Goal: Complete application form

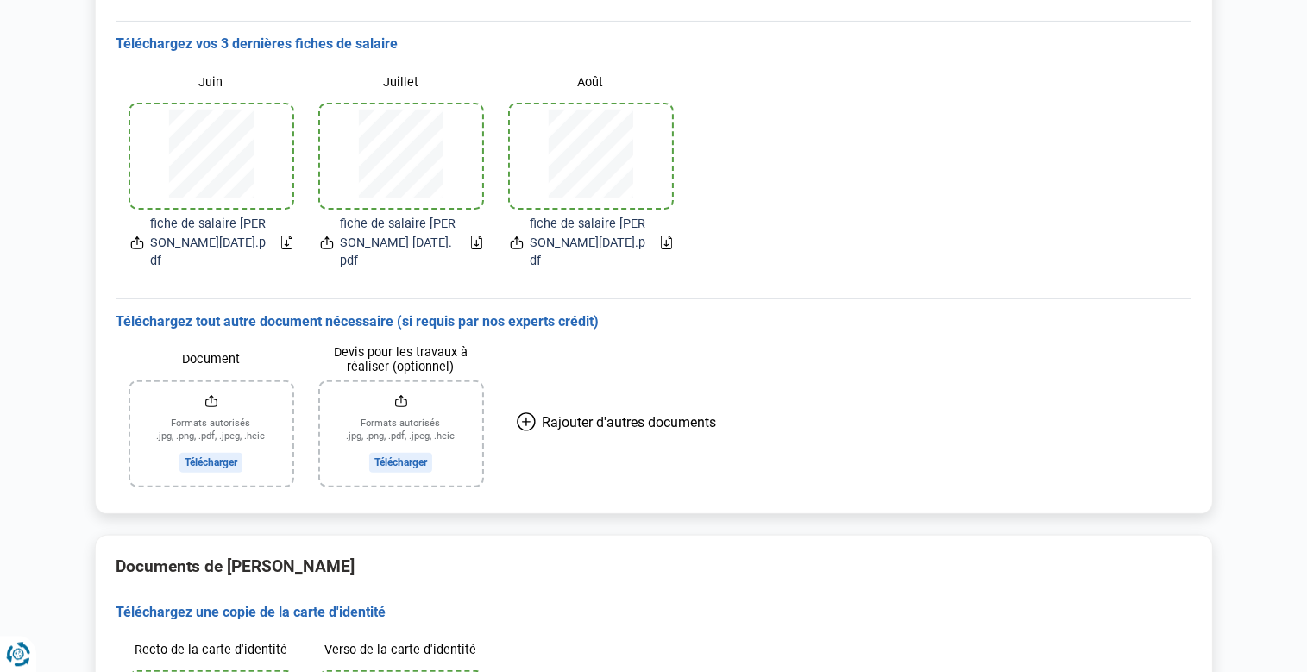
scroll to position [546, 0]
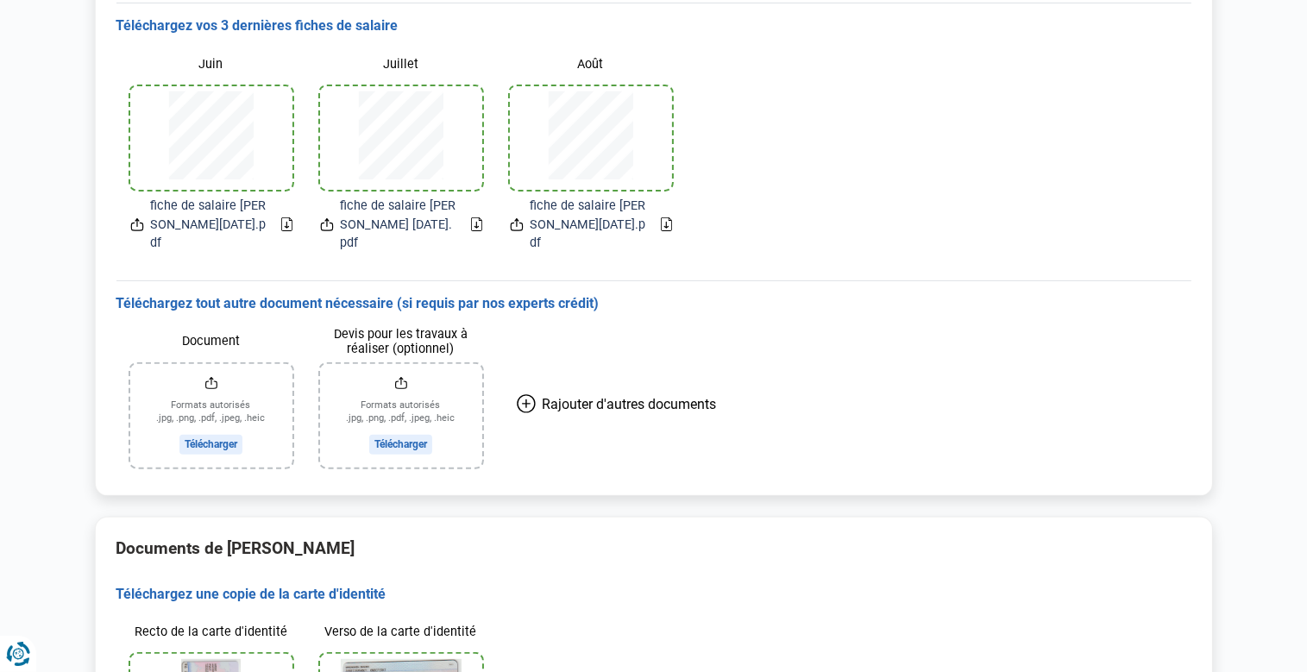
click at [212, 411] on input "Document" at bounding box center [211, 416] width 162 height 104
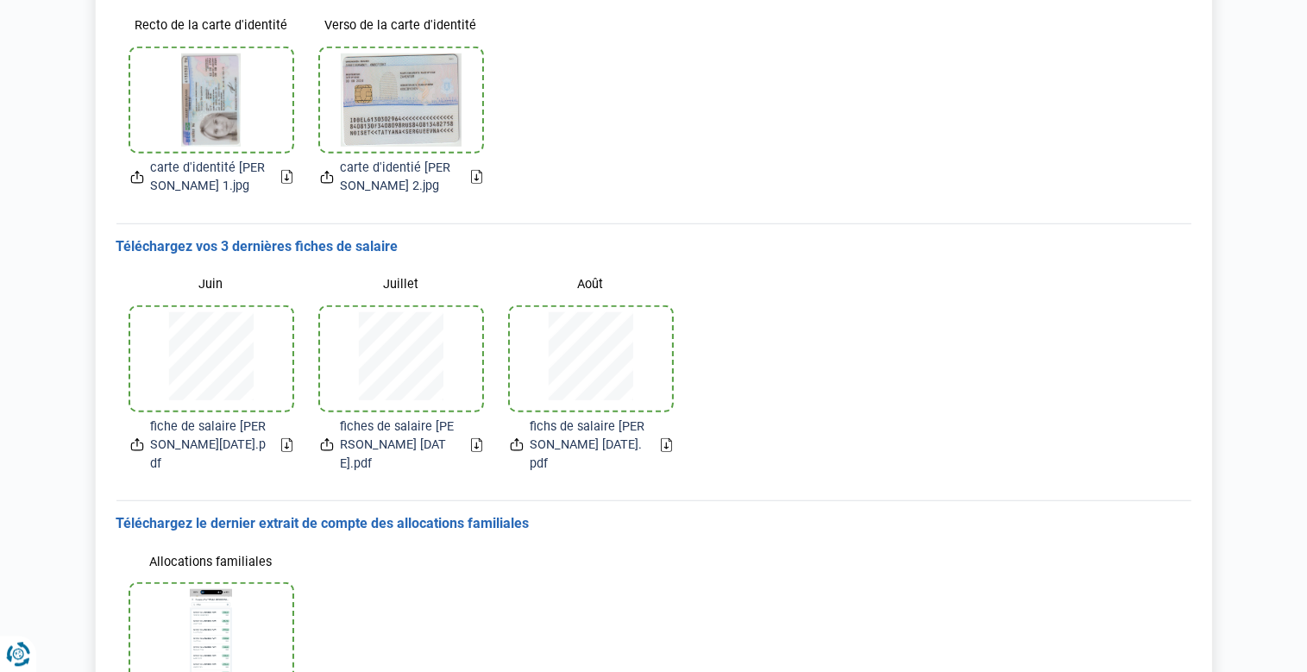
scroll to position [1275, 0]
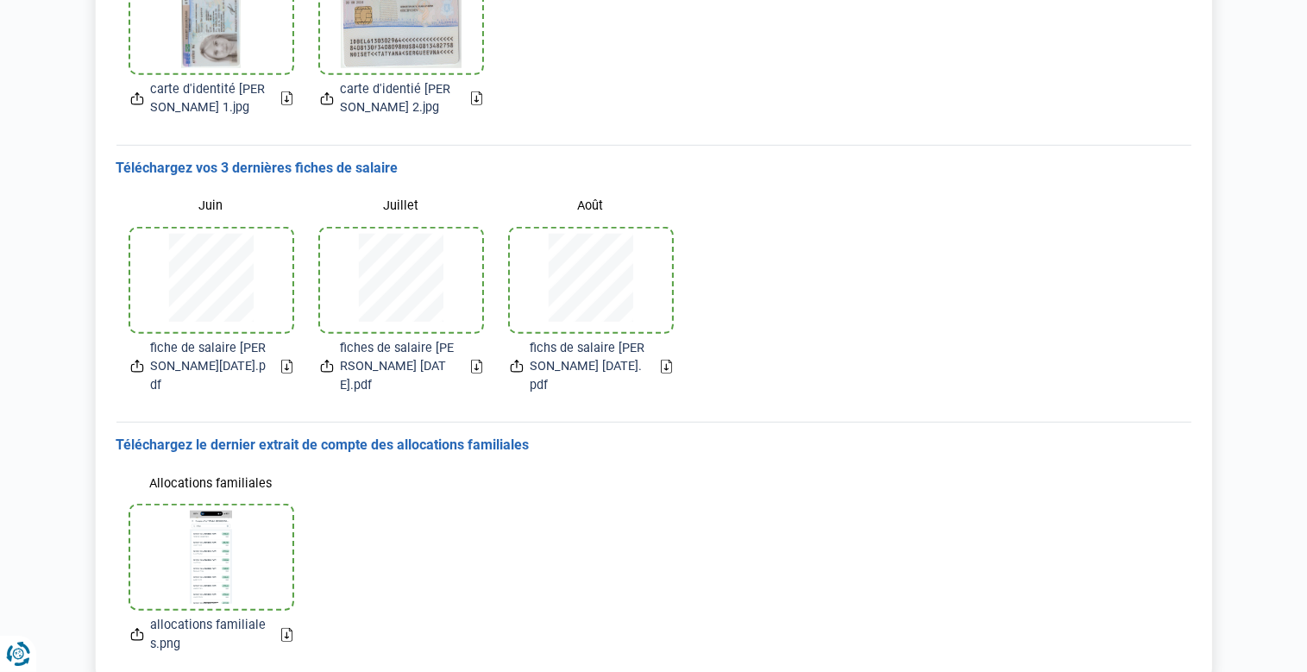
click at [210, 229] on div at bounding box center [211, 281] width 121 height 104
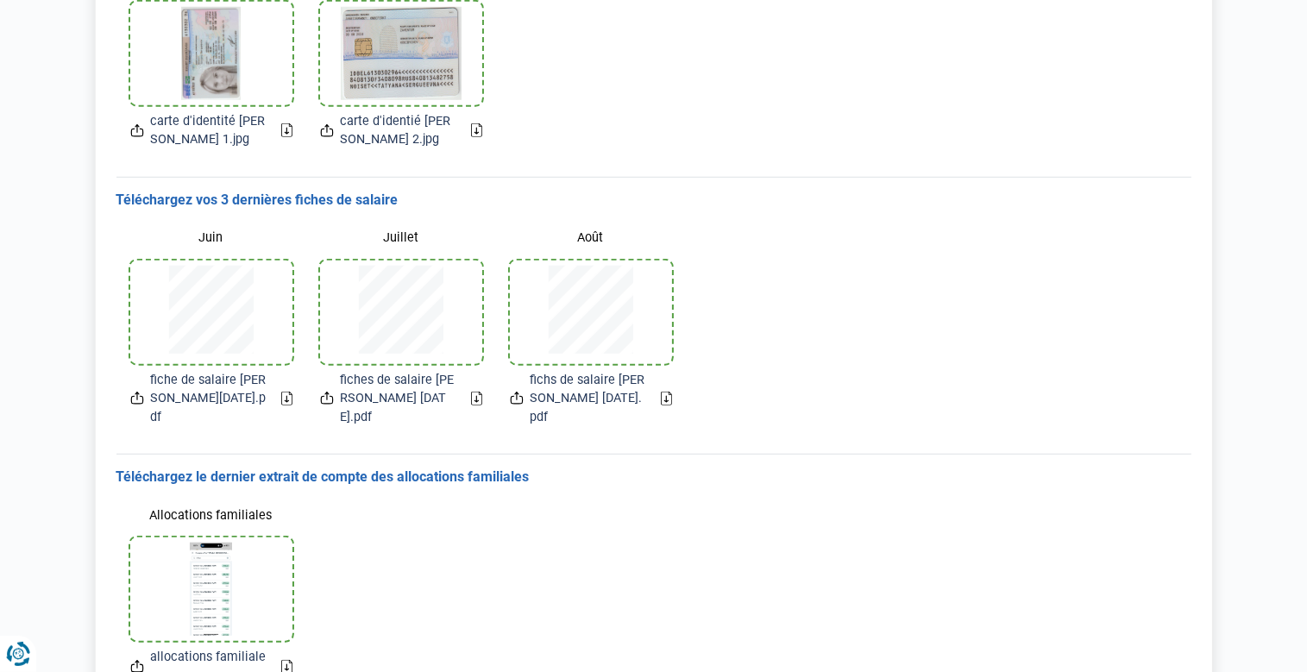
scroll to position [1306, 0]
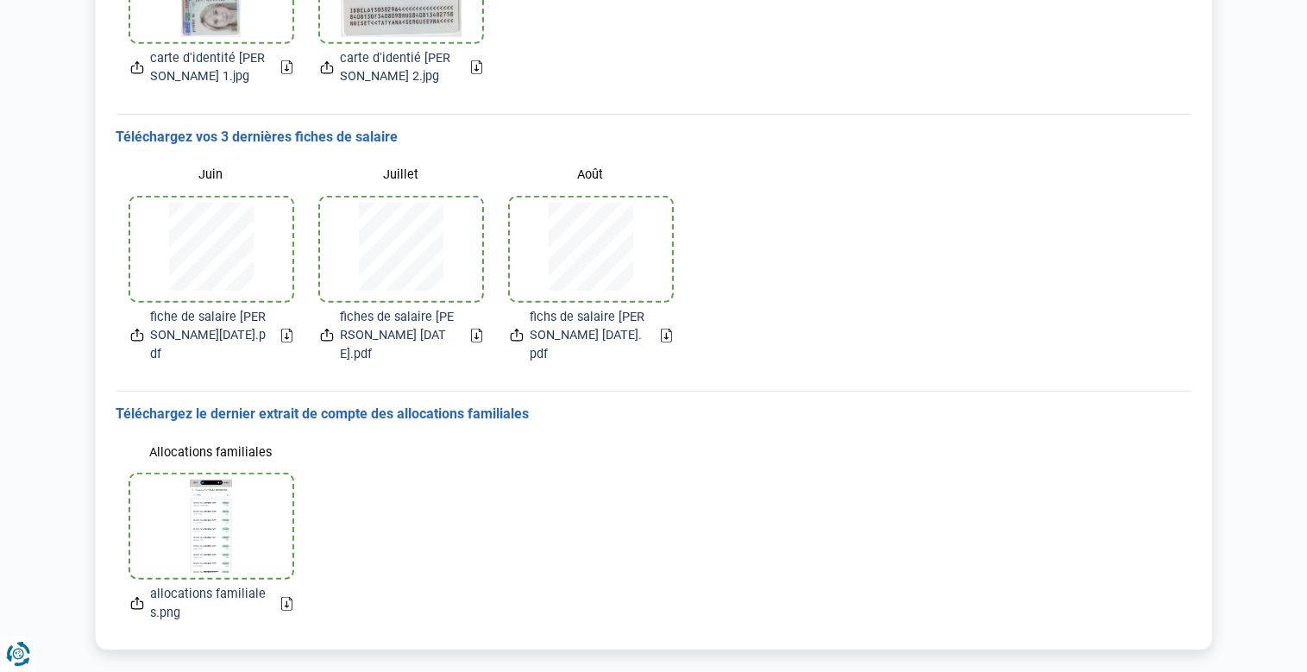
click at [165, 234] on div at bounding box center [211, 250] width 121 height 104
click at [284, 329] on icon at bounding box center [286, 336] width 11 height 14
click at [135, 326] on icon at bounding box center [137, 335] width 14 height 18
click at [131, 334] on icon at bounding box center [136, 338] width 11 height 8
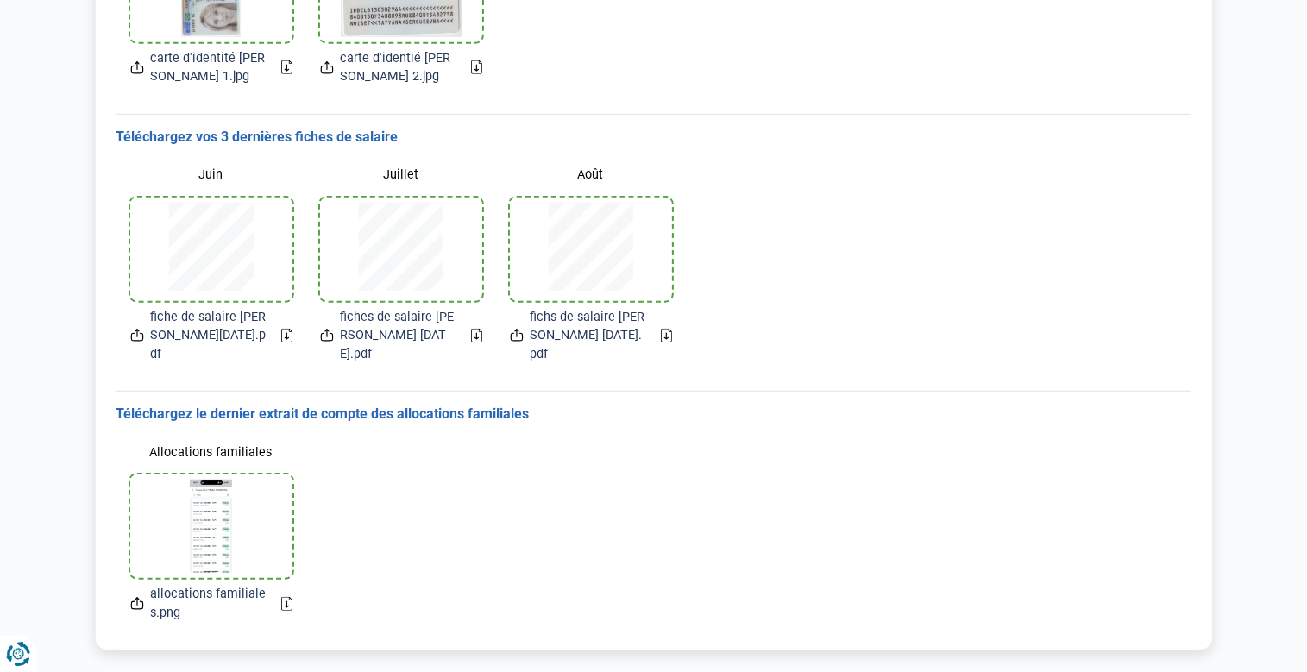
click at [328, 326] on icon at bounding box center [327, 335] width 14 height 18
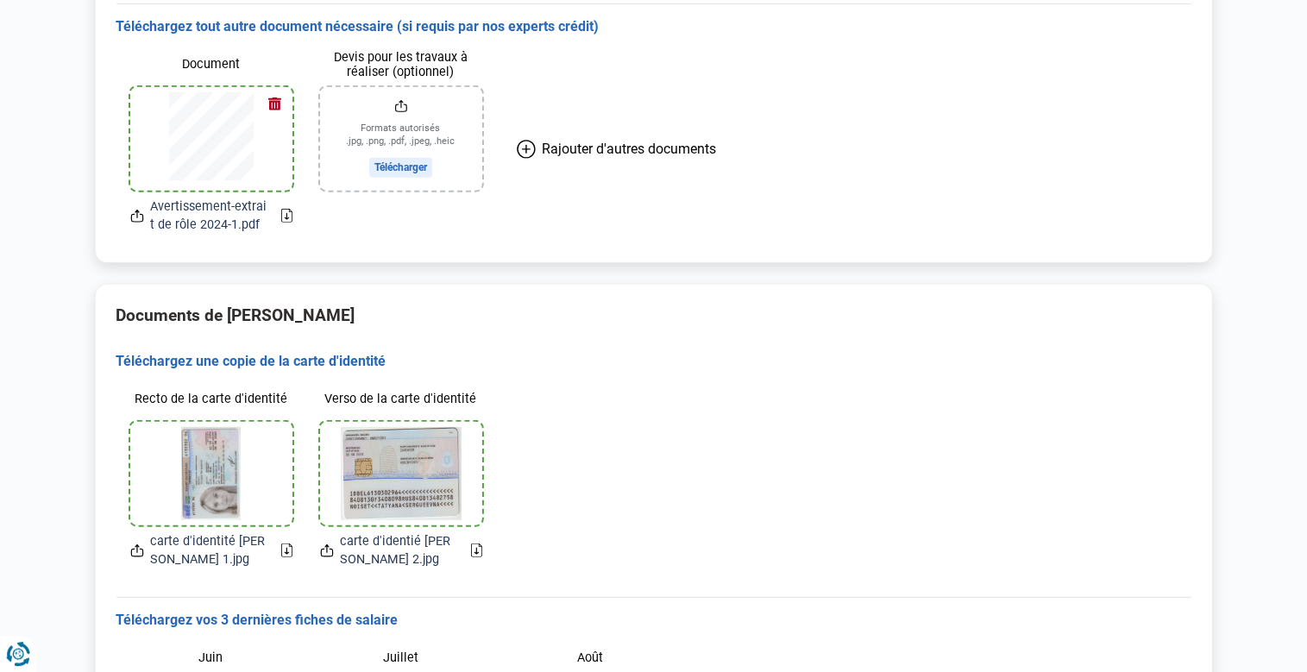
scroll to position [759, 0]
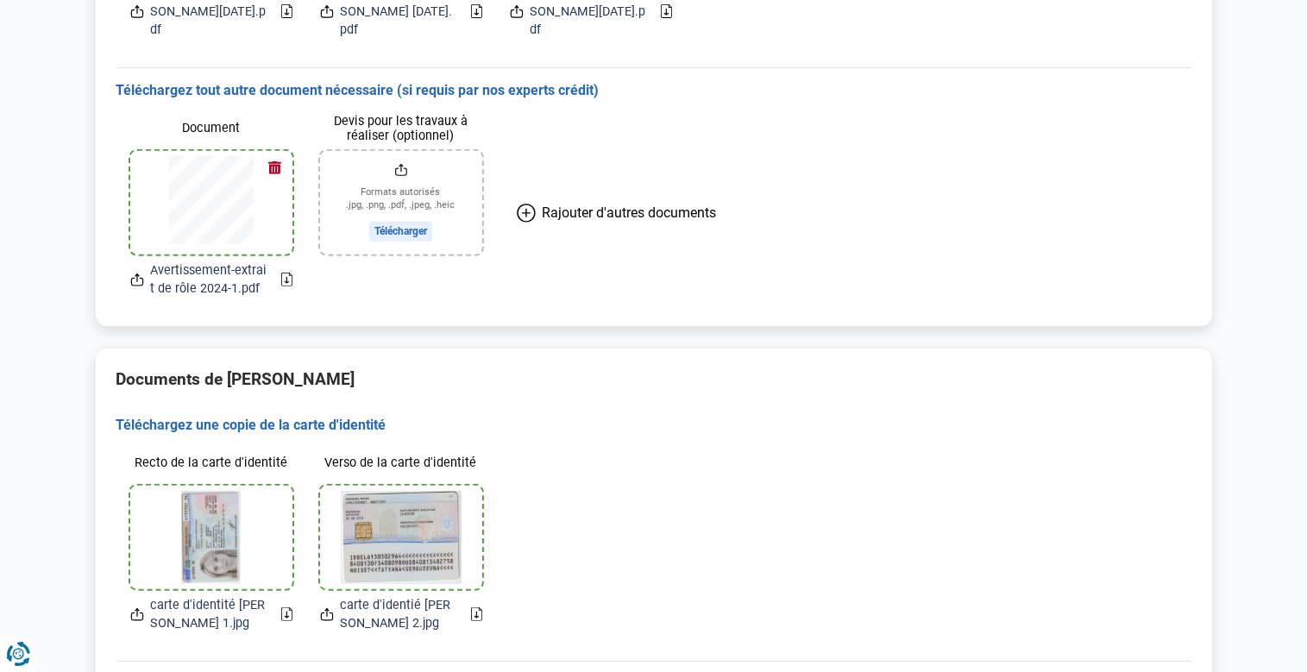
click at [521, 204] on icon at bounding box center [526, 213] width 19 height 19
click at [588, 202] on input "Document" at bounding box center [591, 203] width 162 height 104
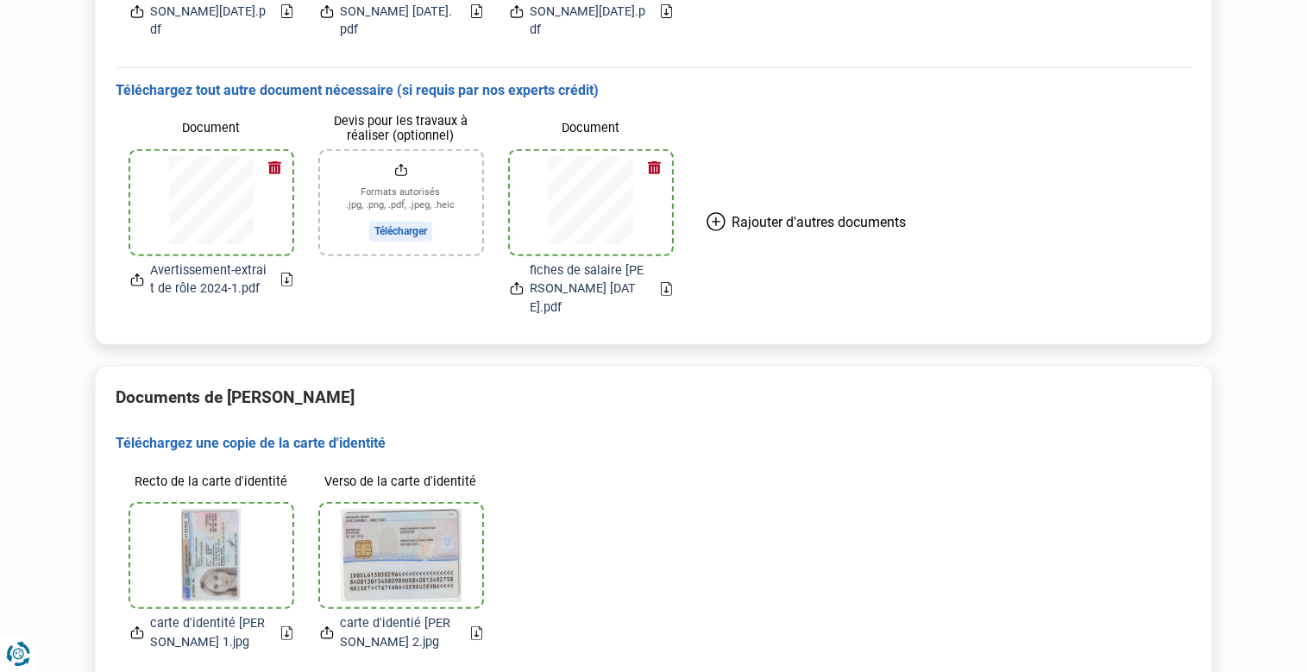
click at [386, 193] on input "Devis pour les travaux à réaliser (optionnel)" at bounding box center [401, 203] width 162 height 104
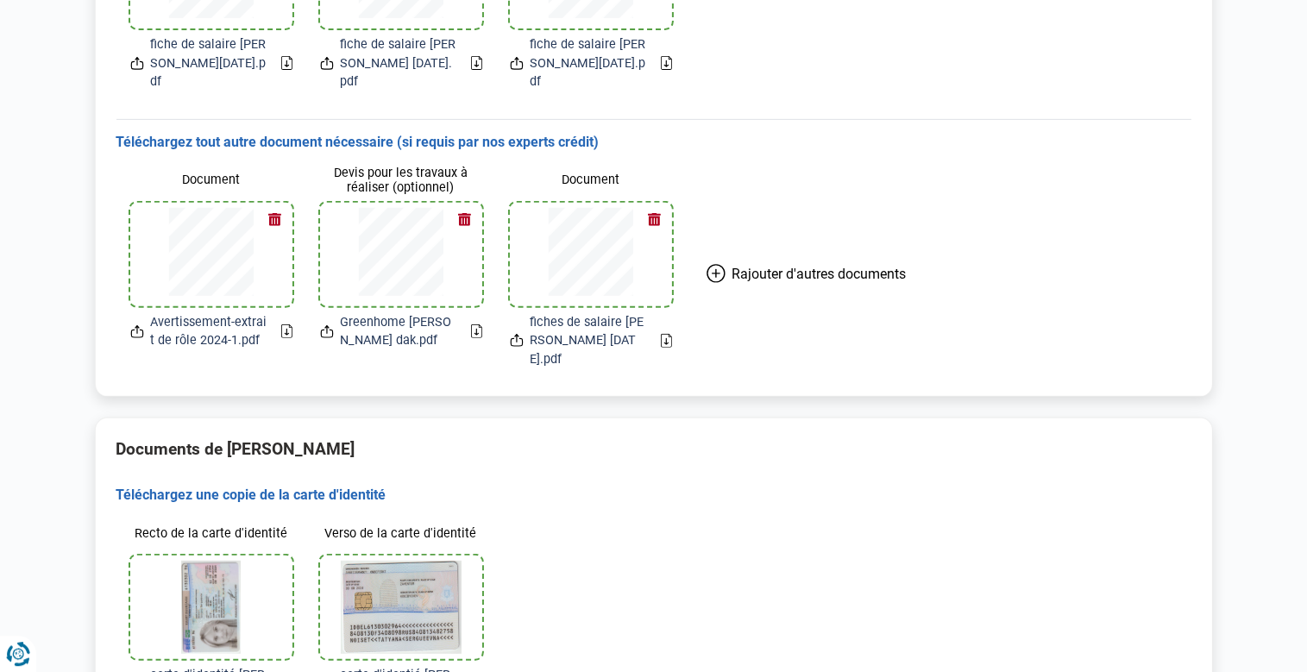
scroll to position [637, 0]
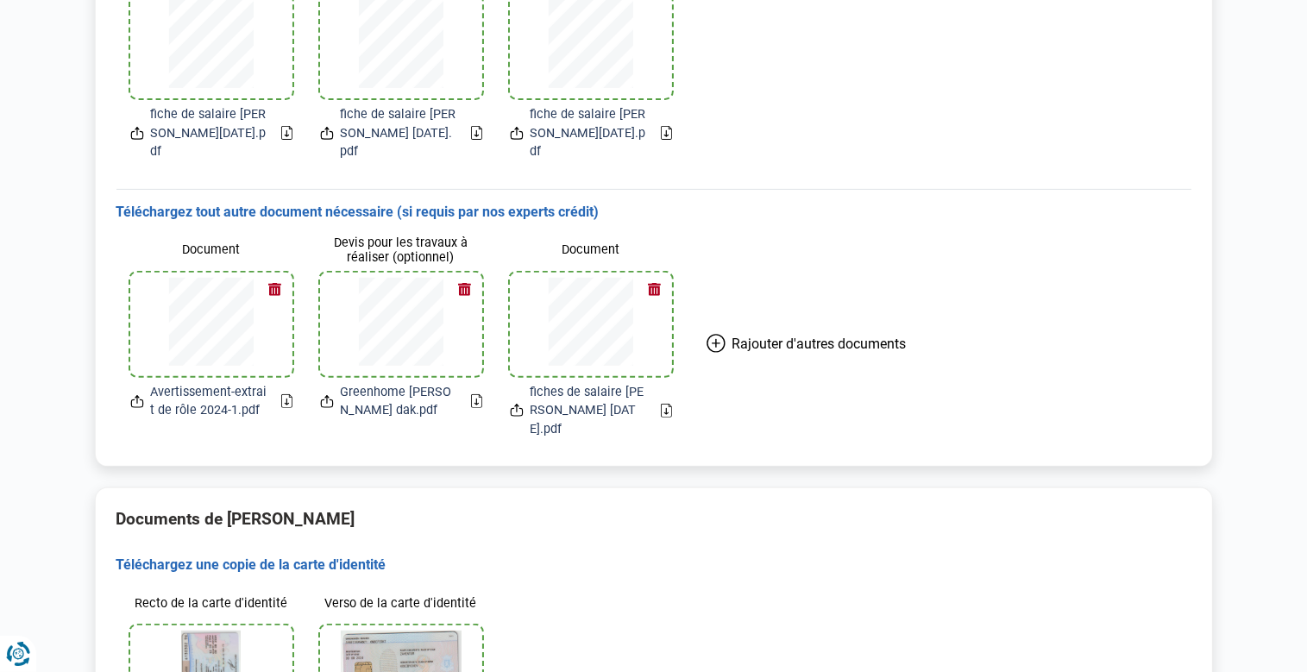
click at [711, 334] on icon at bounding box center [715, 343] width 19 height 19
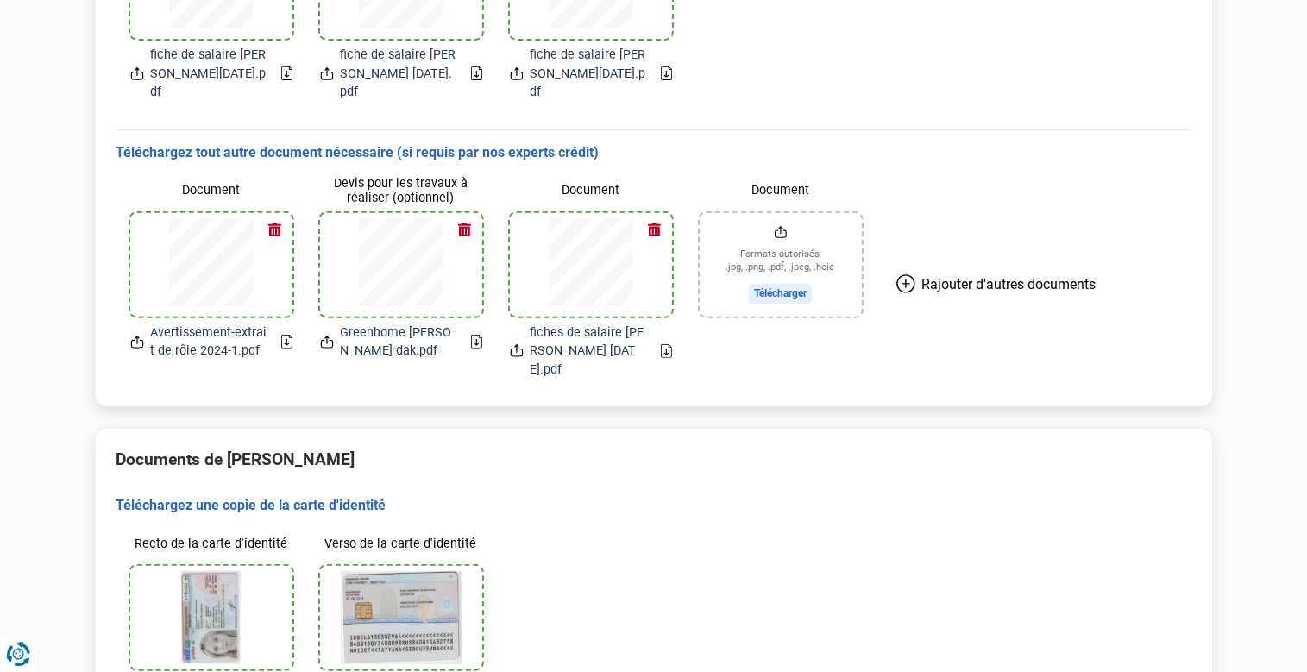
scroll to position [687, 0]
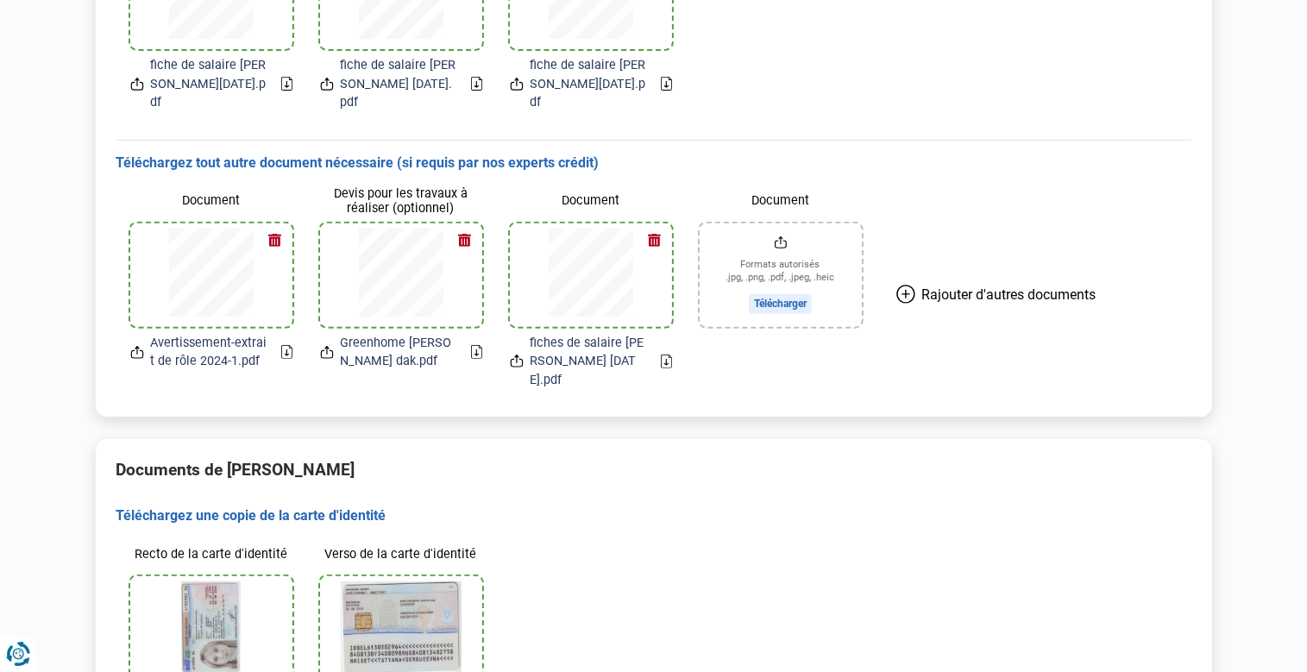
click at [778, 267] on input "Document" at bounding box center [781, 275] width 162 height 104
click at [781, 264] on input "Document" at bounding box center [781, 275] width 162 height 104
click at [668, 355] on icon at bounding box center [666, 362] width 11 height 14
click at [901, 285] on icon at bounding box center [905, 294] width 19 height 19
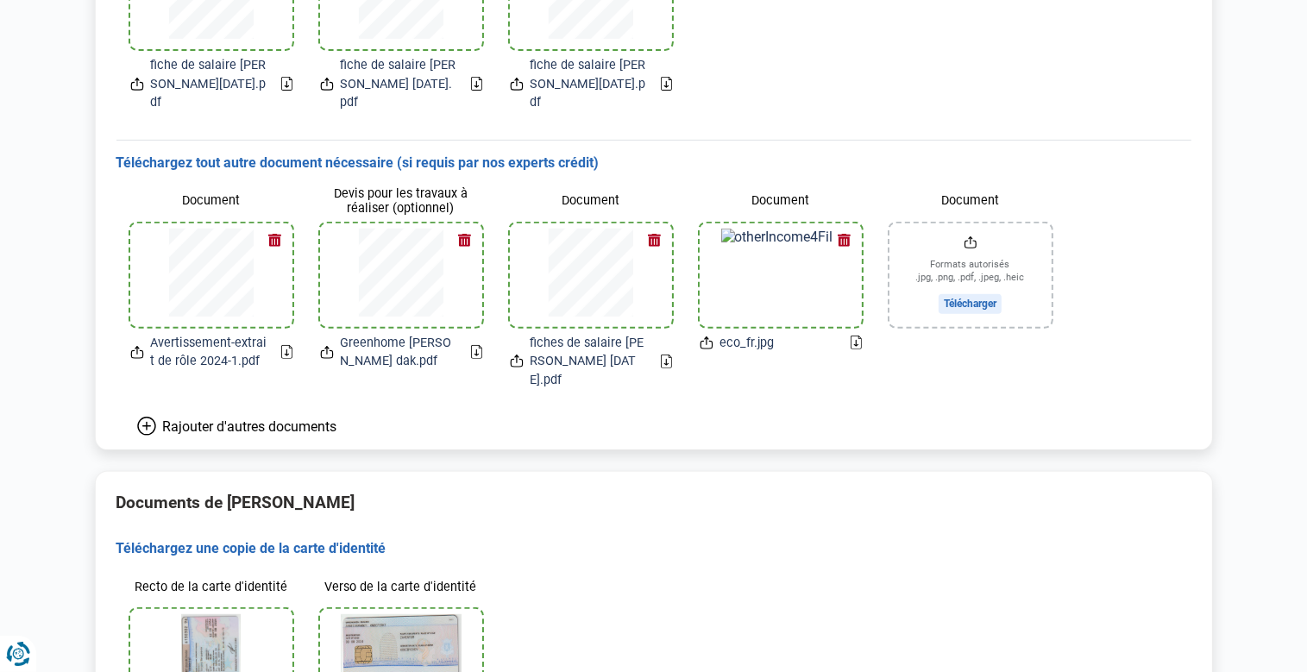
click at [800, 229] on img at bounding box center [780, 275] width 119 height 93
click at [857, 336] on icon at bounding box center [855, 343] width 11 height 14
click at [843, 228] on button "button" at bounding box center [845, 241] width 26 height 26
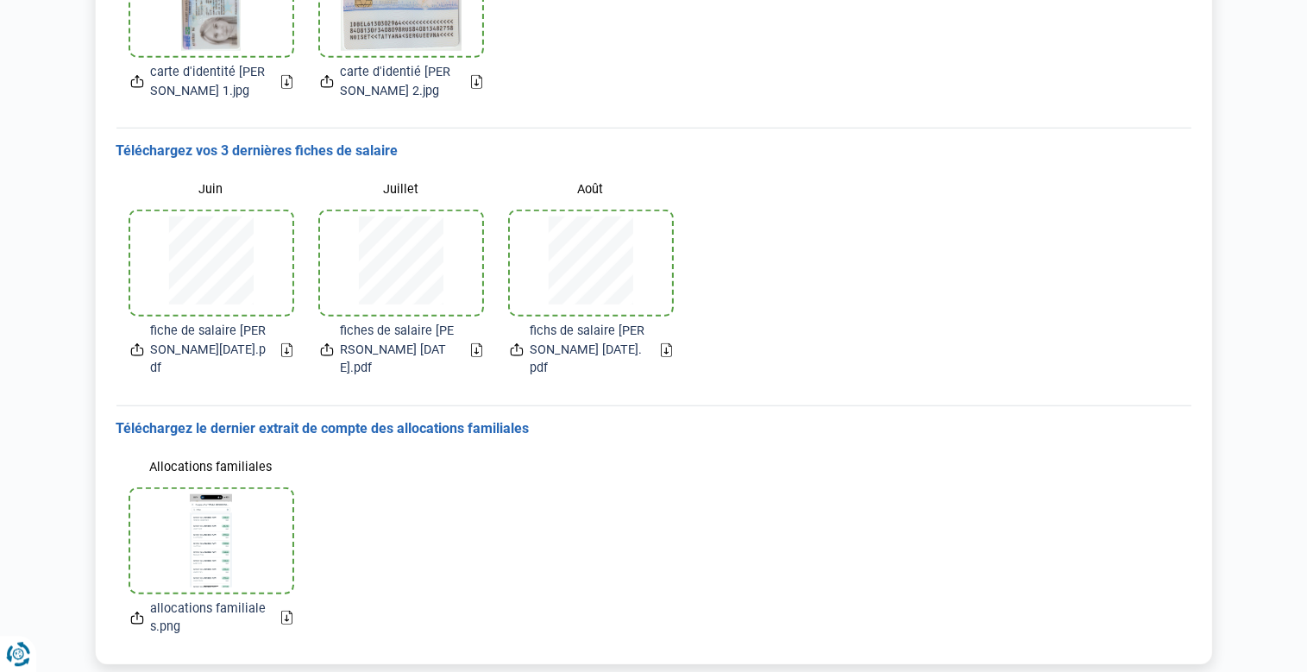
scroll to position [1358, 0]
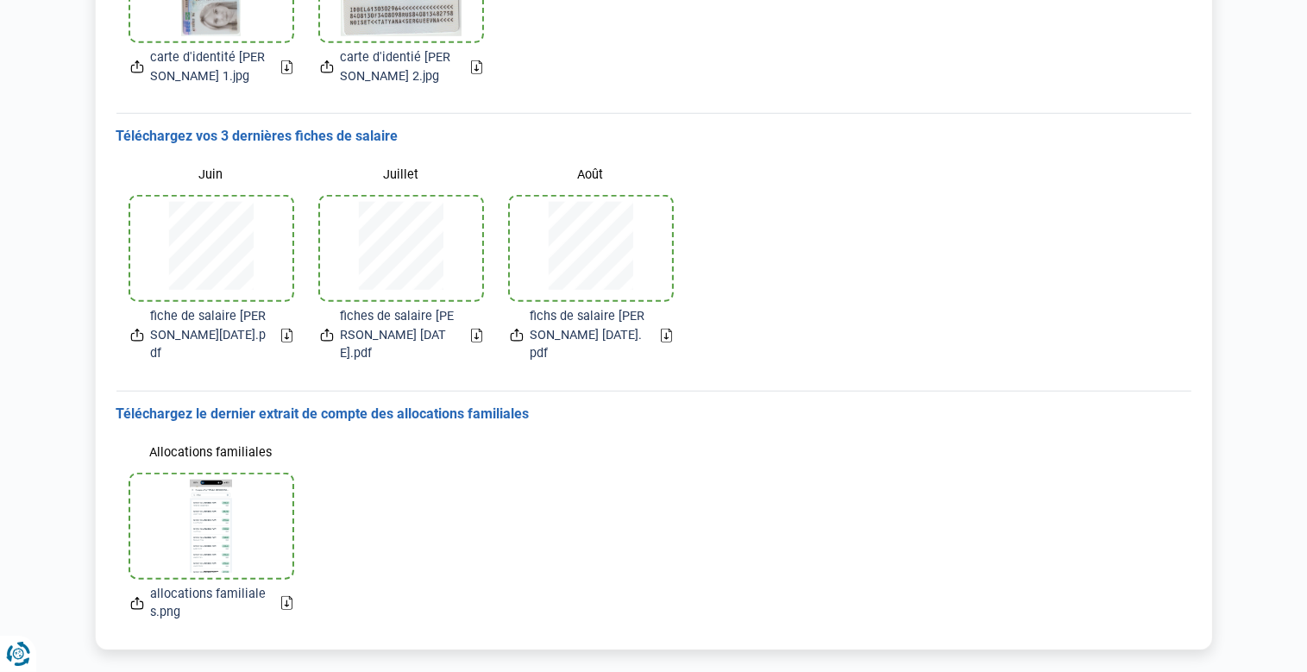
click at [282, 197] on div at bounding box center [211, 249] width 162 height 104
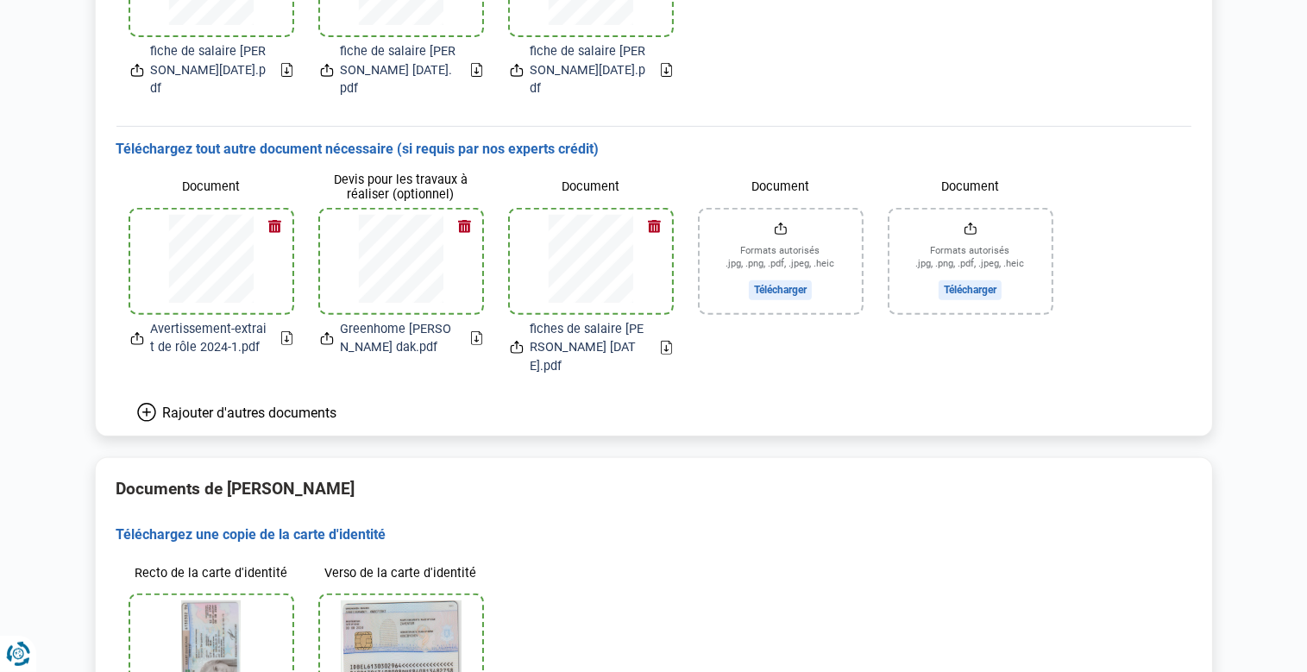
scroll to position [629, 0]
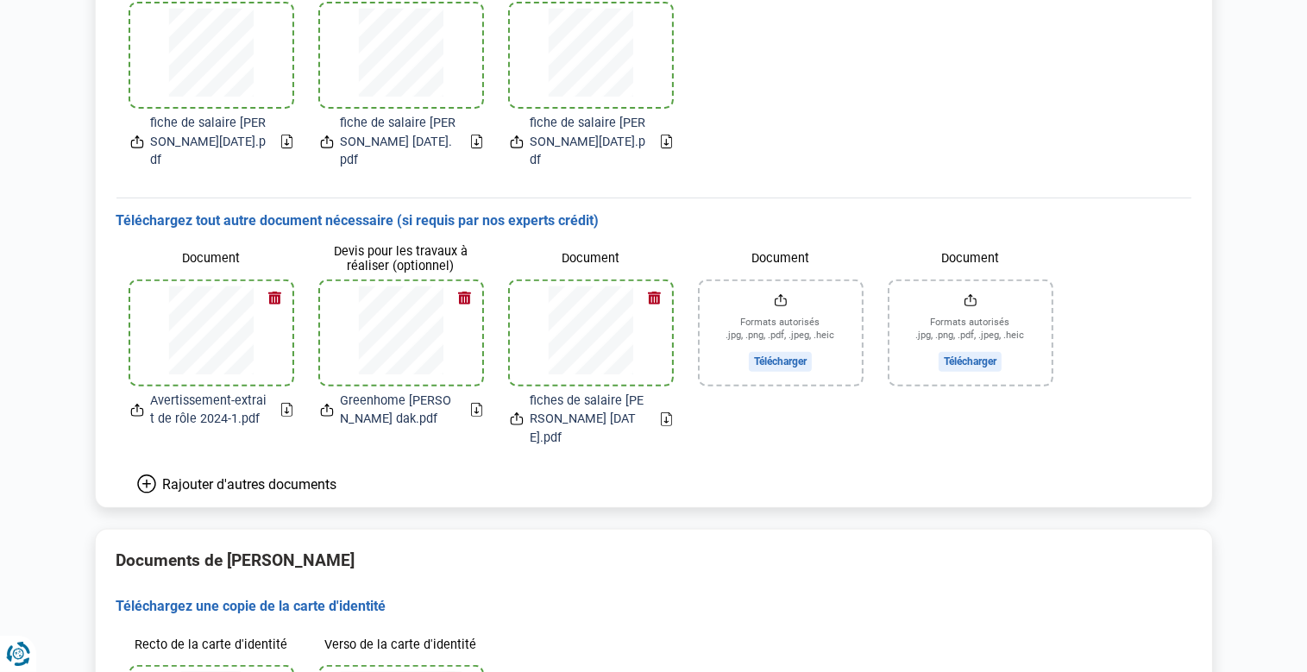
click at [790, 323] on input "Document" at bounding box center [781, 333] width 162 height 104
click at [769, 323] on input "Document" at bounding box center [781, 333] width 162 height 104
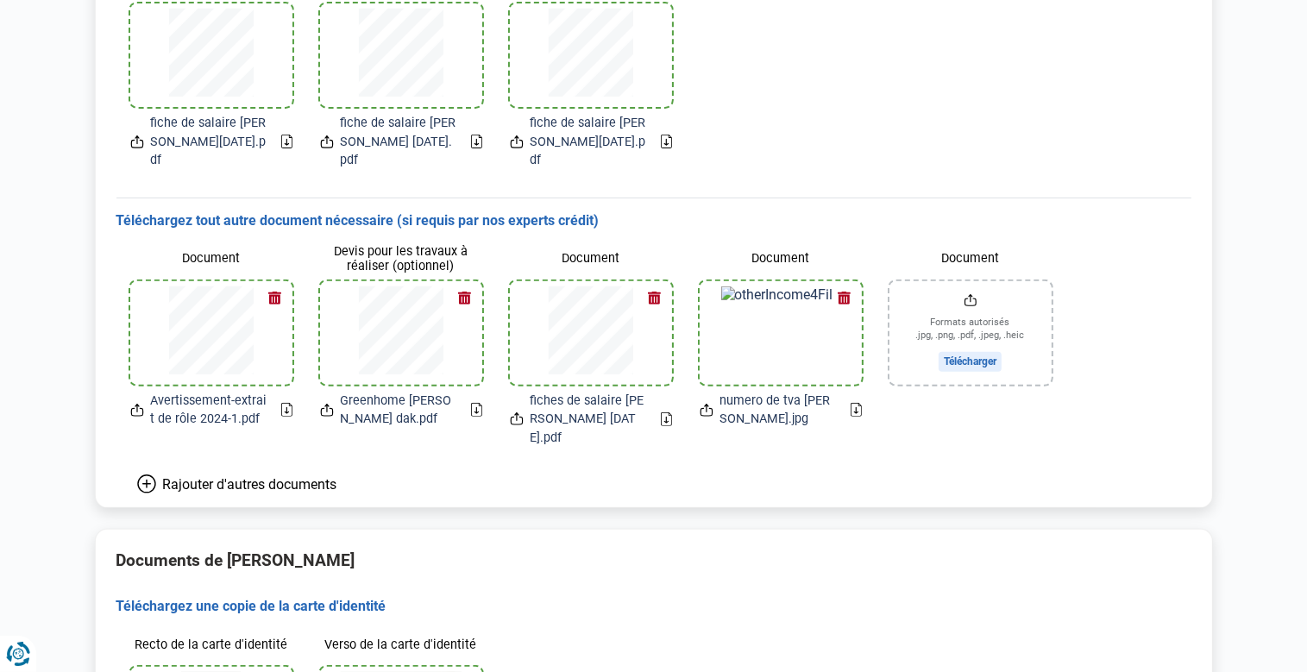
scroll to position [0, 0]
